Goal: Entertainment & Leisure: Consume media (video, audio)

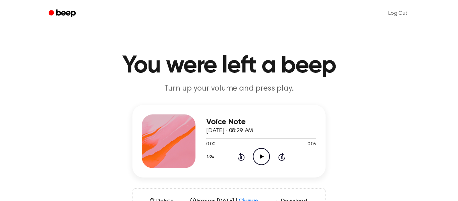
click at [258, 151] on icon "Play Audio" at bounding box center [261, 156] width 17 height 17
click at [264, 161] on icon "Pause Audio" at bounding box center [261, 156] width 17 height 17
click at [266, 155] on icon "Play Audio" at bounding box center [261, 156] width 17 height 17
